Goal: Task Accomplishment & Management: Manage account settings

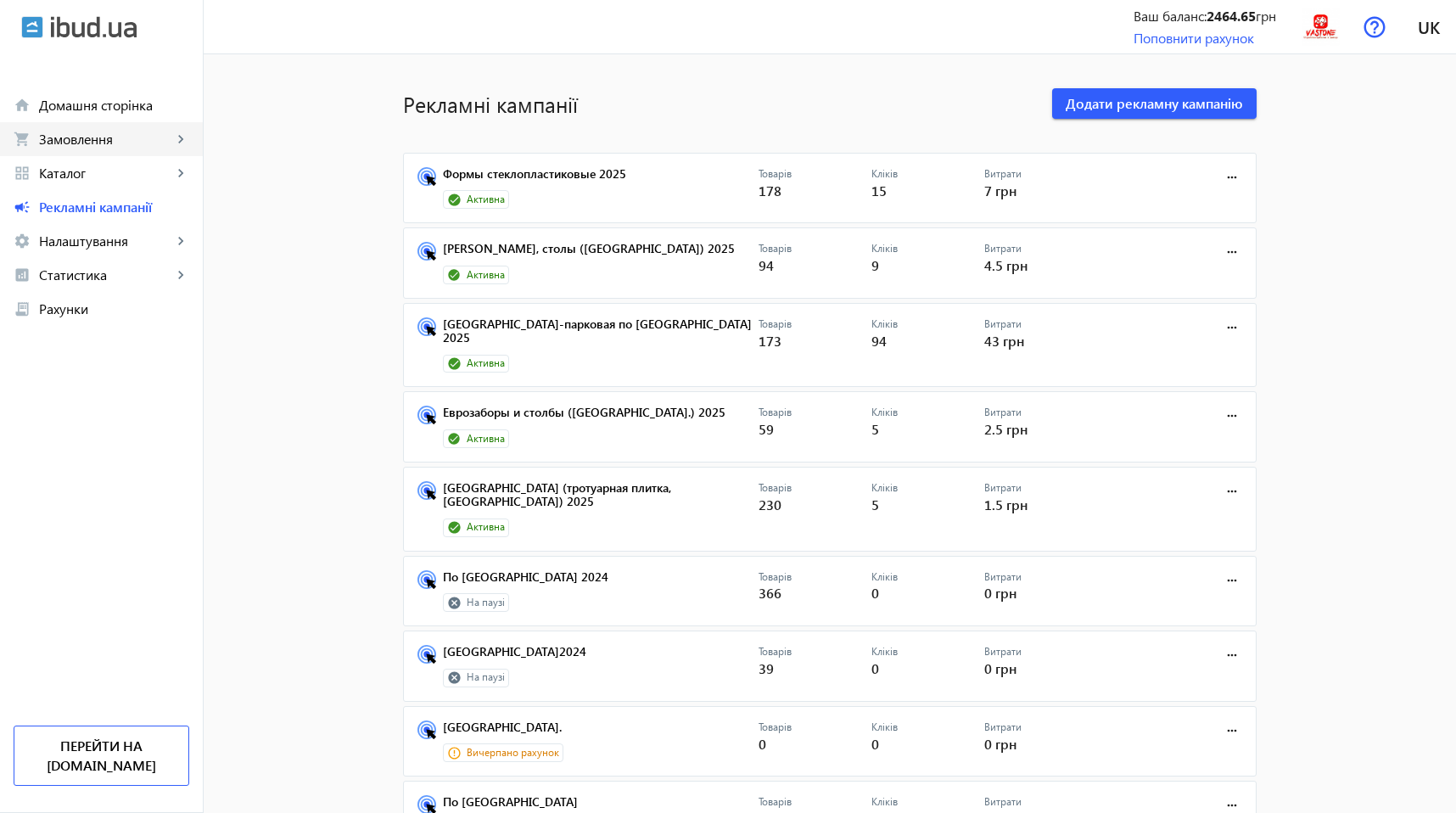
click at [109, 125] on link "shopping_cart Замовлення keyboard_arrow_right" at bounding box center [101, 139] width 203 height 34
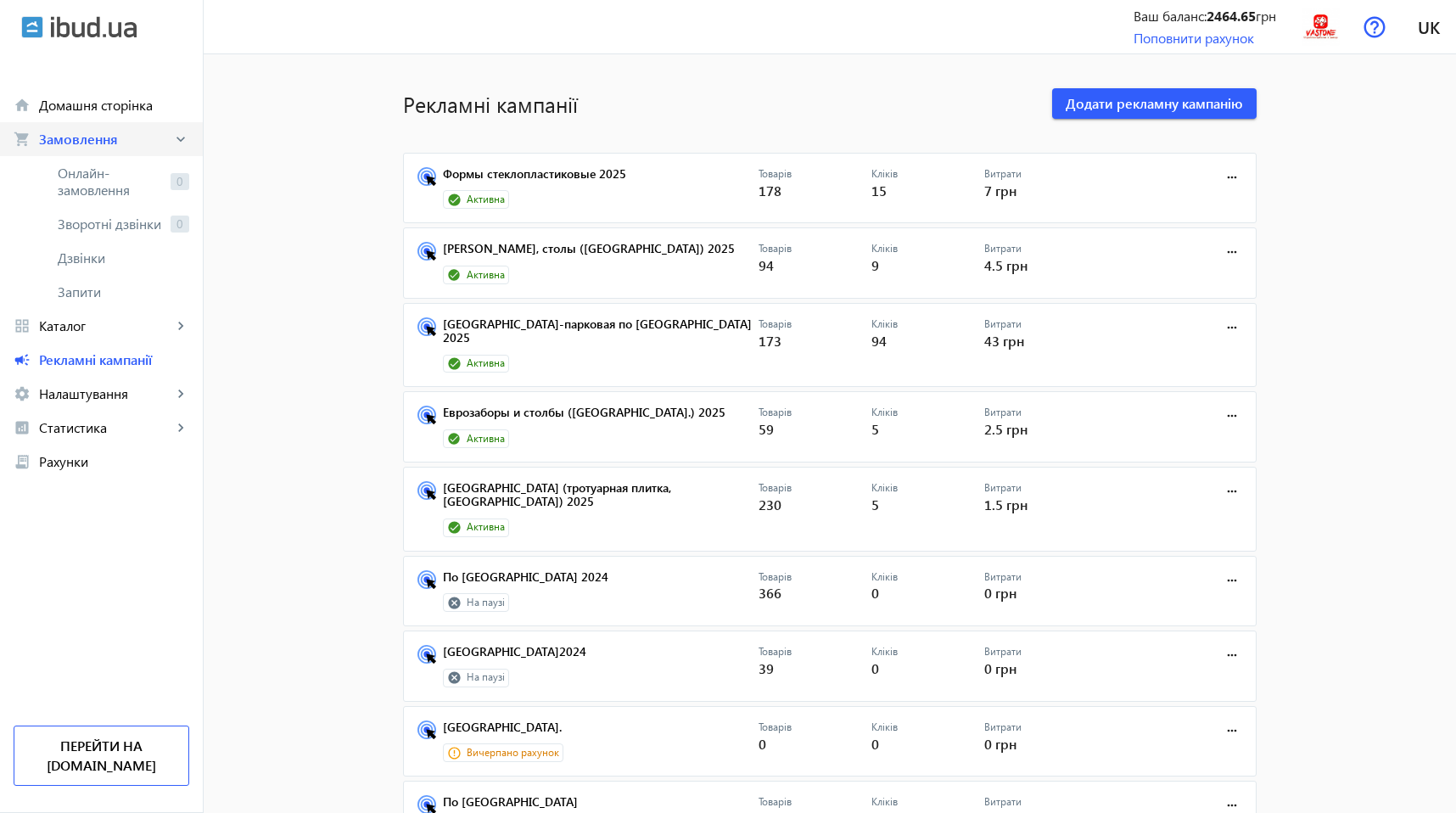
click at [109, 125] on link "shopping_cart Замовлення keyboard_arrow_right" at bounding box center [101, 139] width 203 height 34
